Goal: Find specific page/section: Locate a particular part of the current website

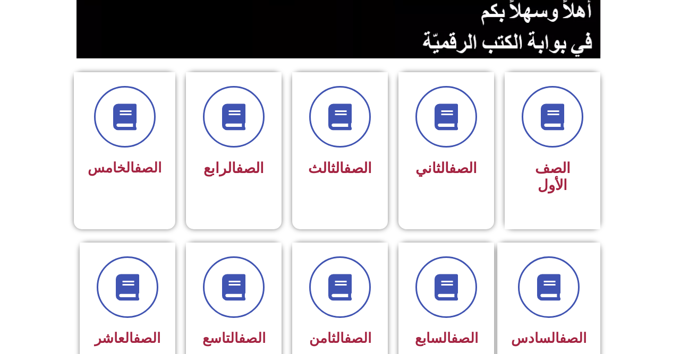
click at [225, 287] on icon at bounding box center [234, 287] width 27 height 27
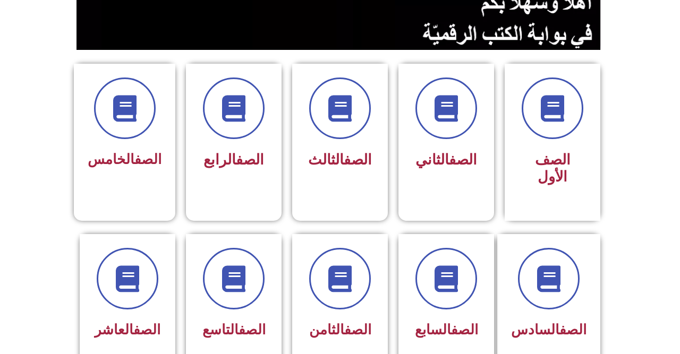
scroll to position [276, 0]
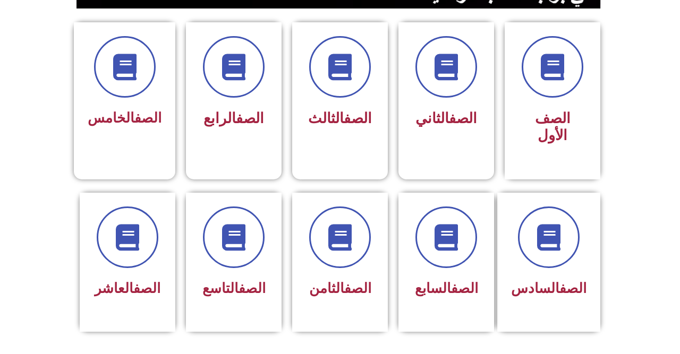
click at [213, 242] on span at bounding box center [234, 238] width 62 height 62
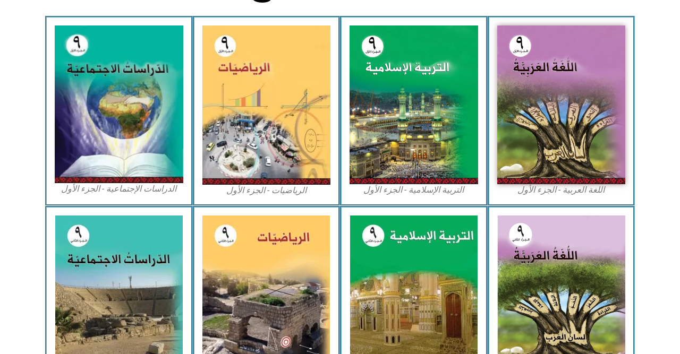
scroll to position [353, 0]
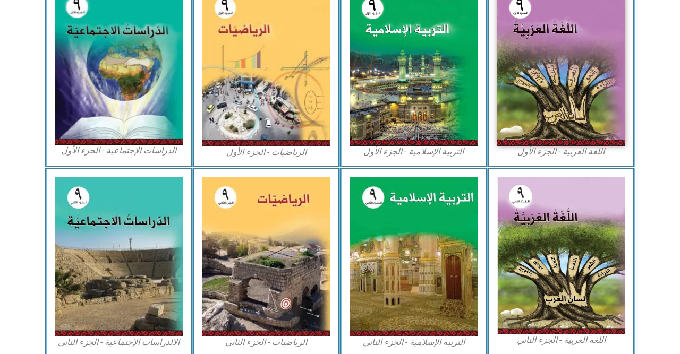
click at [569, 90] on img at bounding box center [561, 66] width 129 height 159
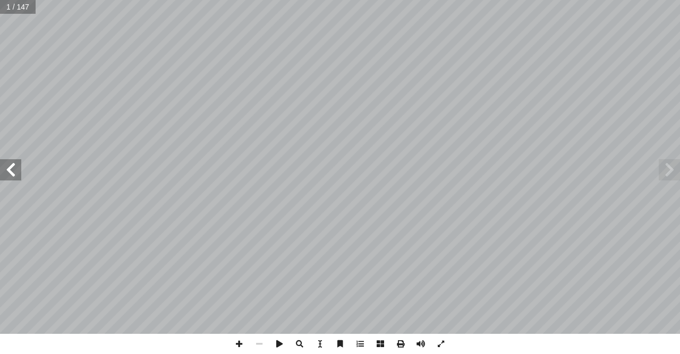
click at [12, 160] on span at bounding box center [10, 169] width 21 height 21
click at [7, 169] on span at bounding box center [10, 169] width 21 height 21
click at [12, 171] on span at bounding box center [10, 169] width 21 height 21
click at [4, 166] on span at bounding box center [10, 169] width 21 height 21
click at [11, 167] on span at bounding box center [10, 169] width 21 height 21
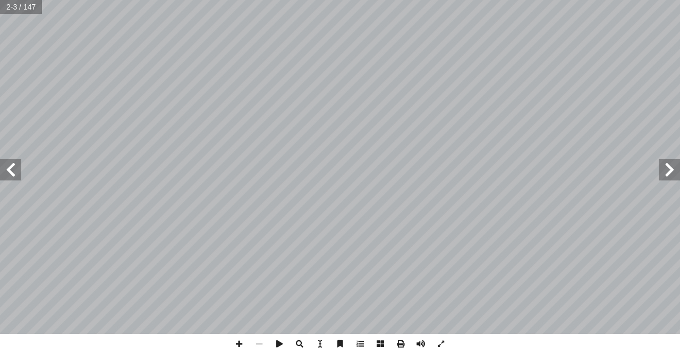
click at [17, 169] on span at bounding box center [10, 169] width 21 height 21
click at [20, 175] on span at bounding box center [10, 169] width 21 height 21
click at [18, 169] on span at bounding box center [10, 169] width 21 height 21
click at [21, 171] on span at bounding box center [10, 169] width 21 height 21
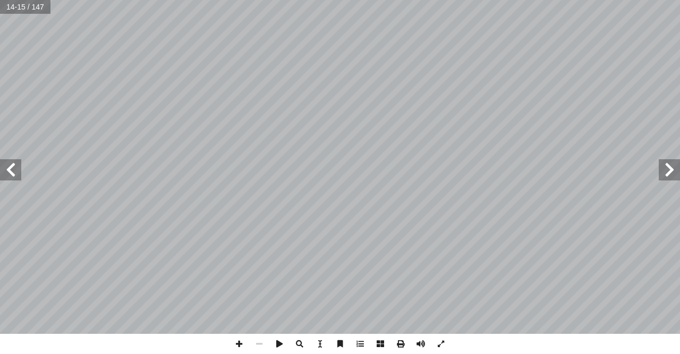
click at [20, 174] on span at bounding box center [10, 169] width 21 height 21
click at [15, 169] on span at bounding box center [10, 169] width 21 height 21
click at [21, 171] on span at bounding box center [10, 169] width 21 height 21
click at [665, 172] on span at bounding box center [669, 169] width 21 height 21
click at [665, 174] on span at bounding box center [669, 169] width 21 height 21
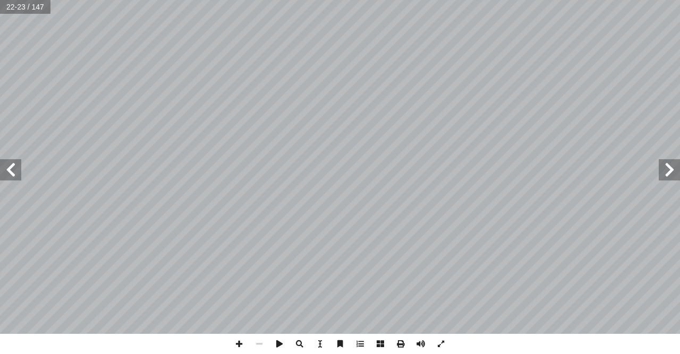
click at [664, 176] on span at bounding box center [669, 169] width 21 height 21
click at [664, 172] on span at bounding box center [669, 169] width 21 height 21
click at [665, 173] on span at bounding box center [669, 169] width 21 height 21
click at [665, 171] on span at bounding box center [669, 169] width 21 height 21
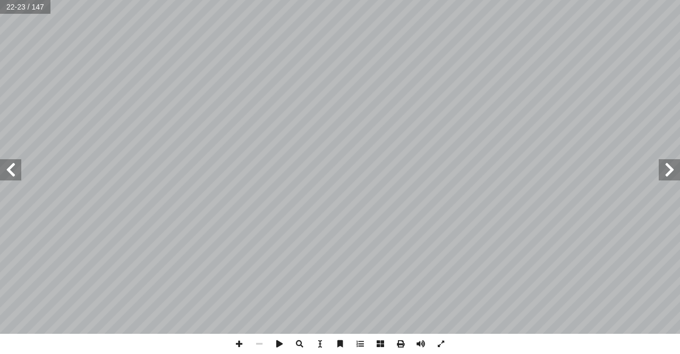
click at [665, 167] on span at bounding box center [669, 169] width 21 height 21
click at [666, 165] on span at bounding box center [669, 169] width 21 height 21
